Goal: Entertainment & Leisure: Consume media (video, audio)

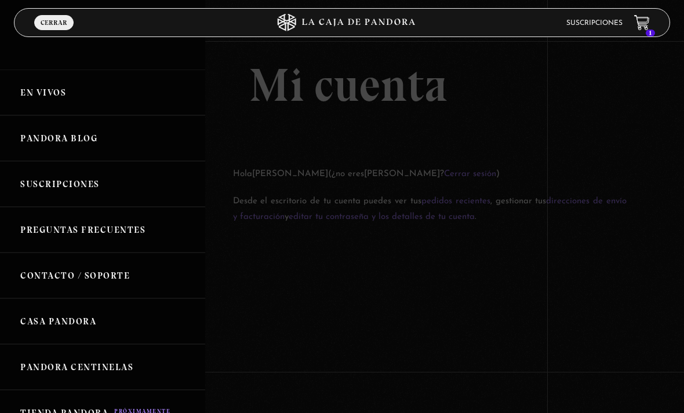
click at [56, 24] on span "Cerrar" at bounding box center [54, 22] width 27 height 7
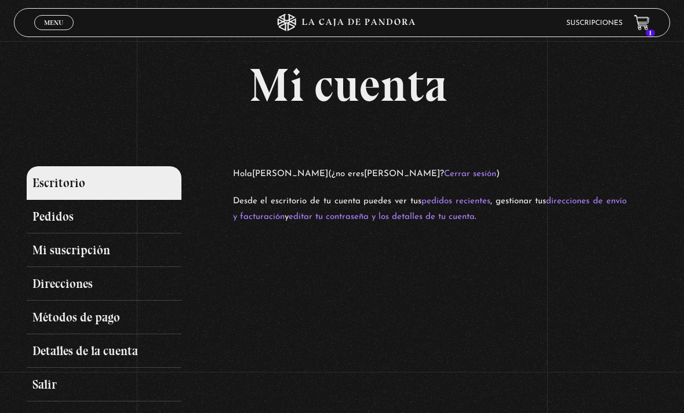
click at [54, 26] on span "Menu" at bounding box center [53, 22] width 19 height 7
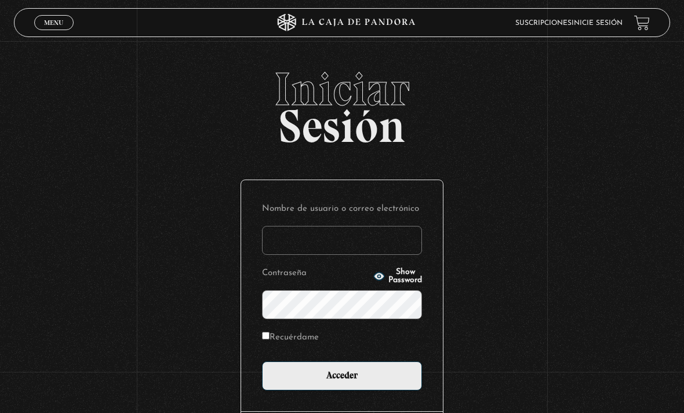
scroll to position [162, 0]
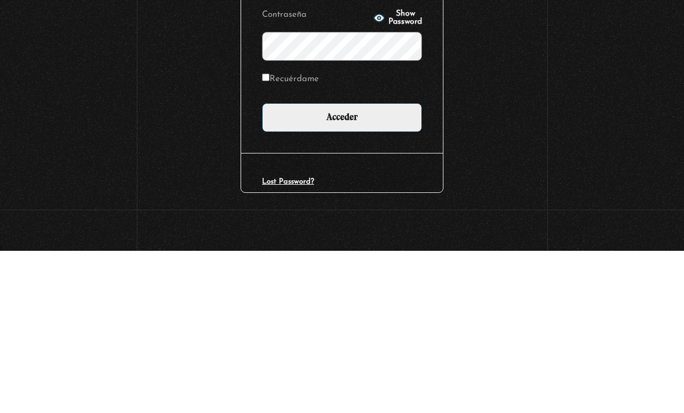
type input "Valeulloa3030"
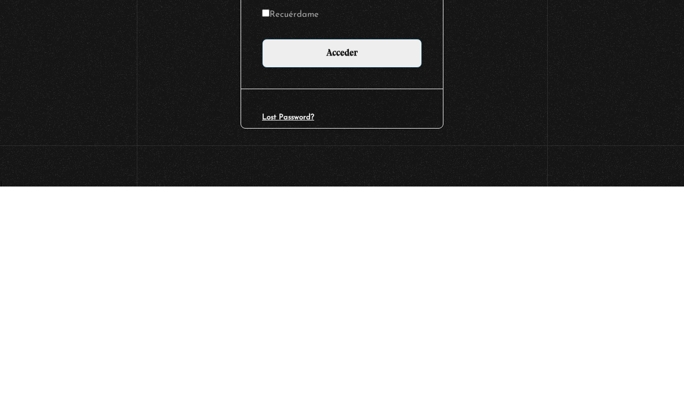
click at [373, 175] on span "button" at bounding box center [379, 181] width 12 height 12
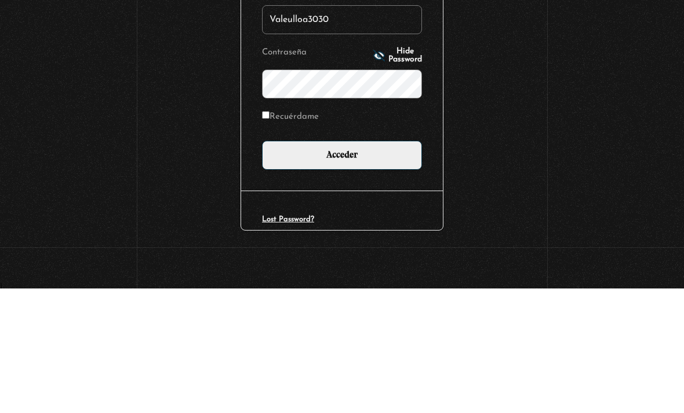
click at [384, 266] on input "Acceder" at bounding box center [342, 280] width 160 height 29
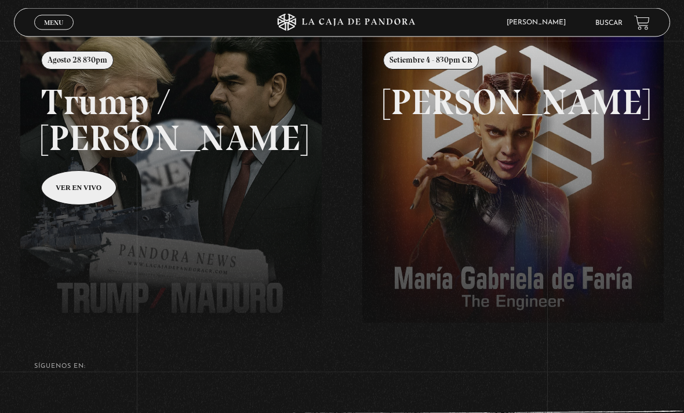
scroll to position [139, 0]
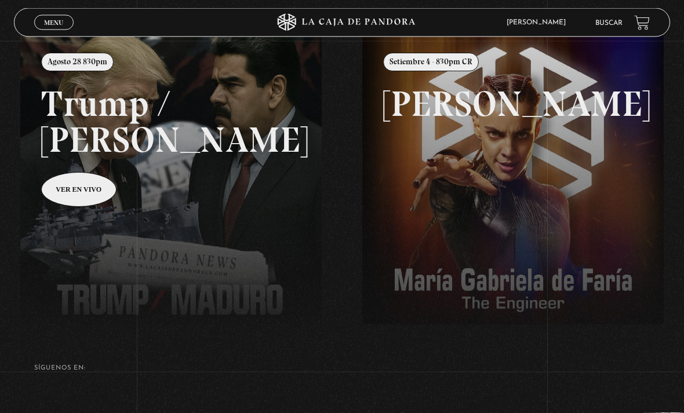
click at [59, 24] on span "Menu" at bounding box center [53, 22] width 19 height 7
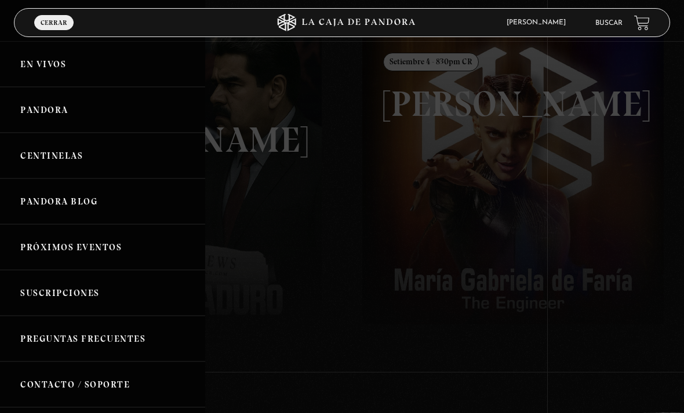
click at [78, 153] on link "Centinelas" at bounding box center [102, 156] width 205 height 46
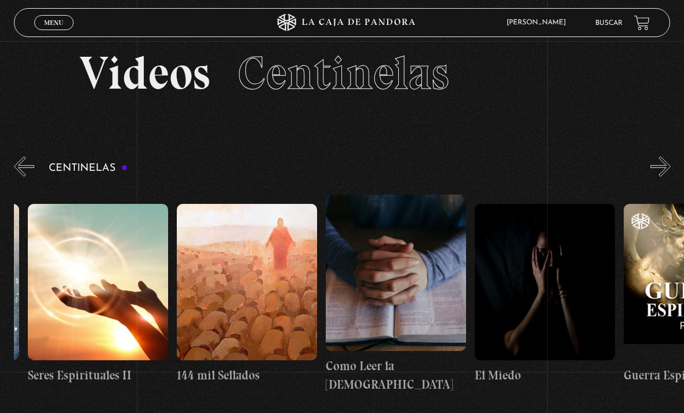
scroll to position [0, 13990]
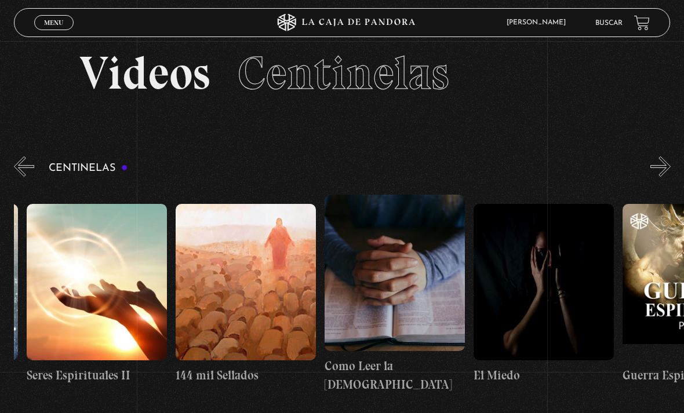
click at [395, 272] on figure at bounding box center [395, 273] width 140 height 157
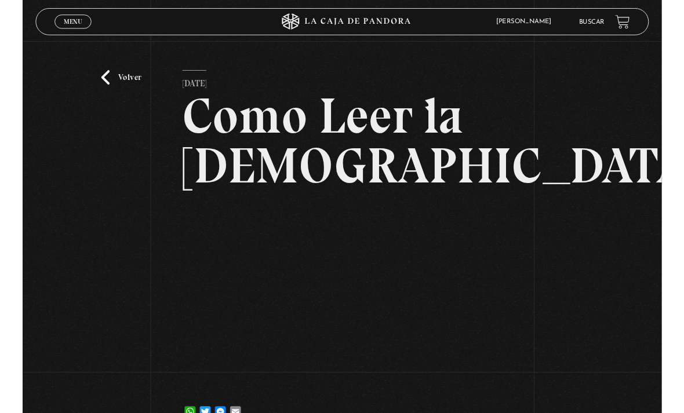
scroll to position [102, 0]
